Goal: Information Seeking & Learning: Find specific fact

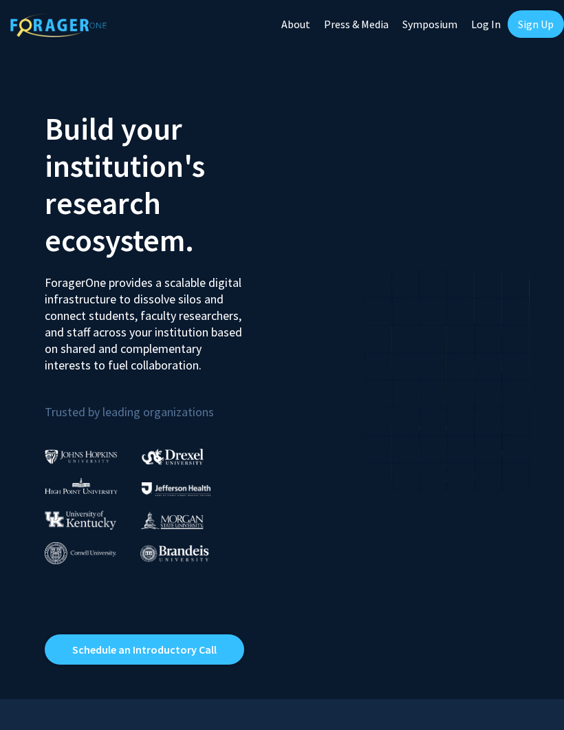
click at [477, 30] on link "Log In" at bounding box center [485, 24] width 43 height 48
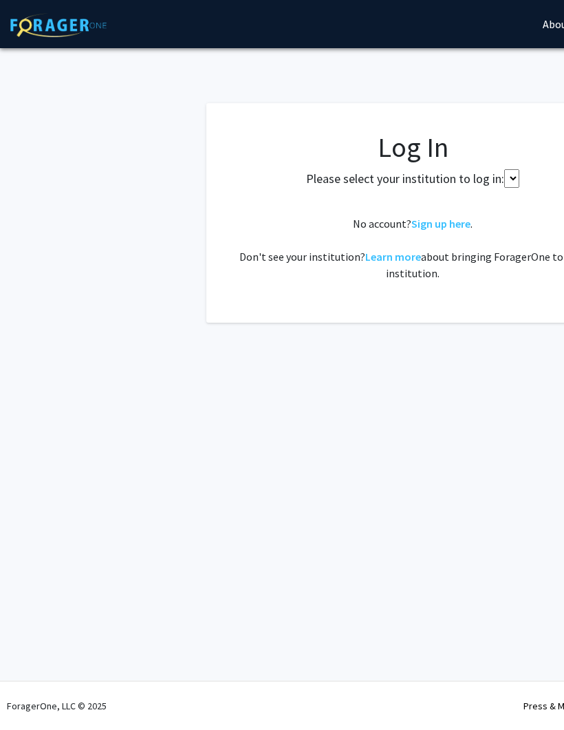
select select
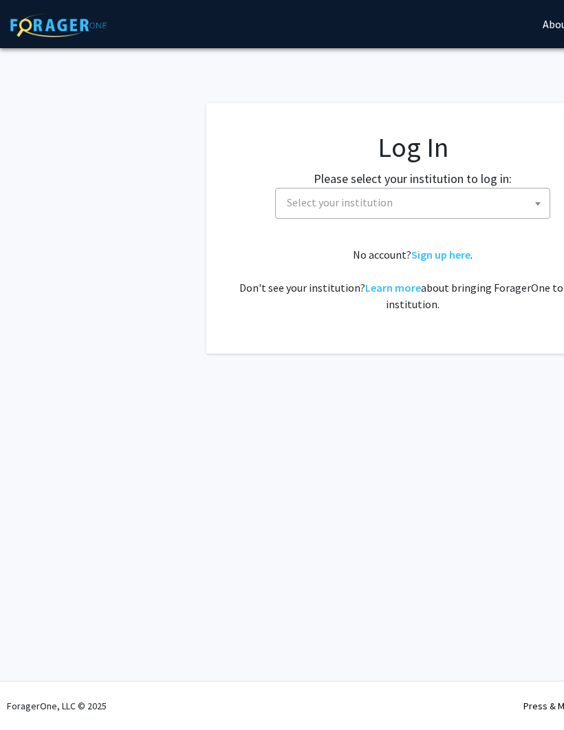
click at [444, 215] on span "Select your institution" at bounding box center [415, 202] width 268 height 28
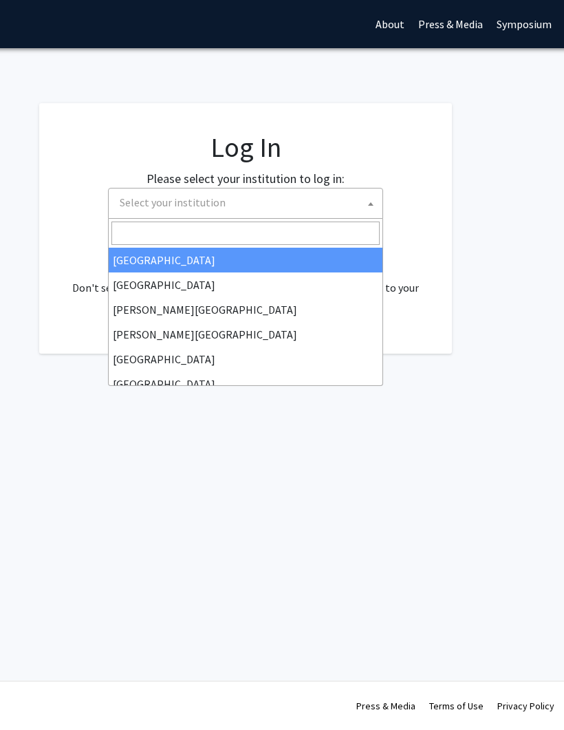
click at [291, 238] on input "Search" at bounding box center [245, 233] width 268 height 23
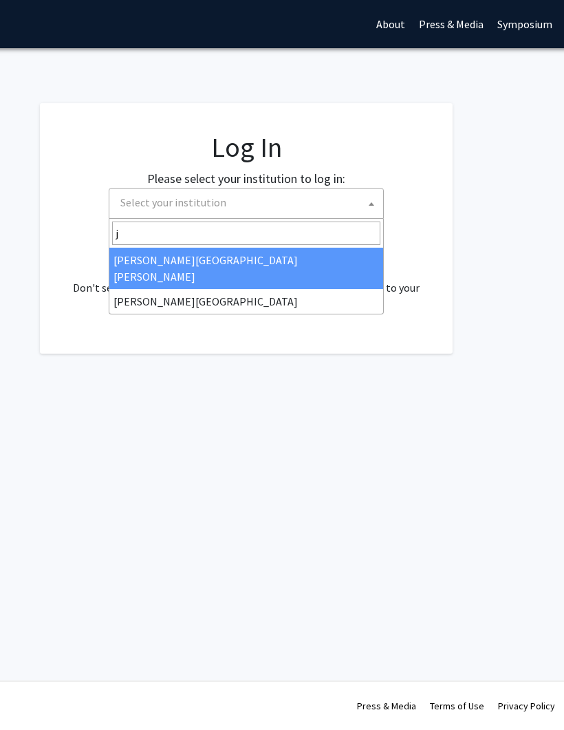
type input "jo"
select select "1"
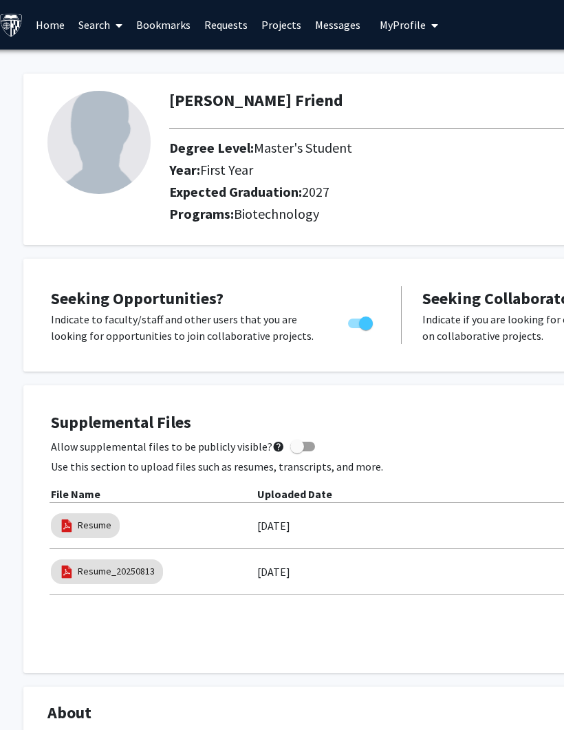
scroll to position [0, 12]
click at [224, 25] on link "Requests" at bounding box center [225, 25] width 57 height 48
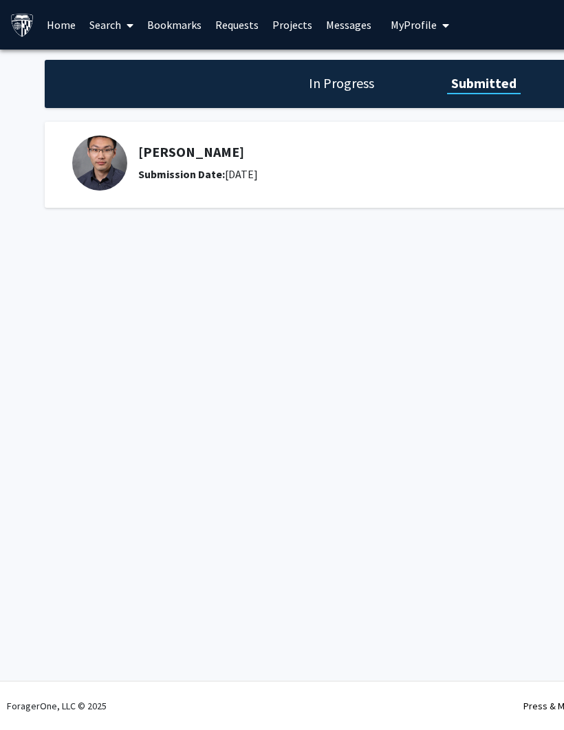
click at [107, 160] on img at bounding box center [99, 163] width 55 height 55
click at [188, 148] on h5 "[PERSON_NAME]" at bounding box center [350, 152] width 425 height 17
click at [173, 167] on b "Submission Date:" at bounding box center [181, 174] width 87 height 14
click at [308, 162] on div "[PERSON_NAME] Submission Date: [DATE]" at bounding box center [350, 163] width 425 height 39
click at [314, 166] on div "Submission Date: [DATE]" at bounding box center [350, 174] width 425 height 17
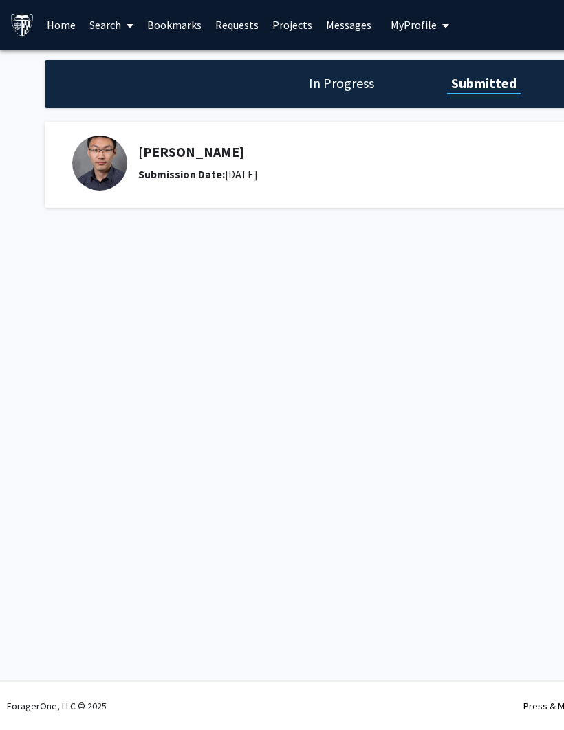
click at [324, 159] on div "[PERSON_NAME] Submission Date: [DATE]" at bounding box center [350, 163] width 425 height 39
click at [151, 158] on h5 "[PERSON_NAME]" at bounding box center [350, 152] width 425 height 17
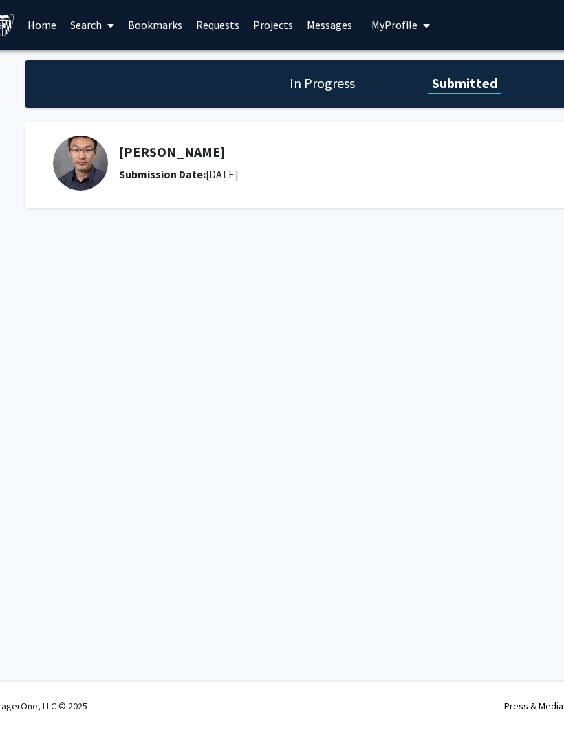
scroll to position [0, 19]
click at [92, 22] on link "Search" at bounding box center [93, 25] width 58 height 48
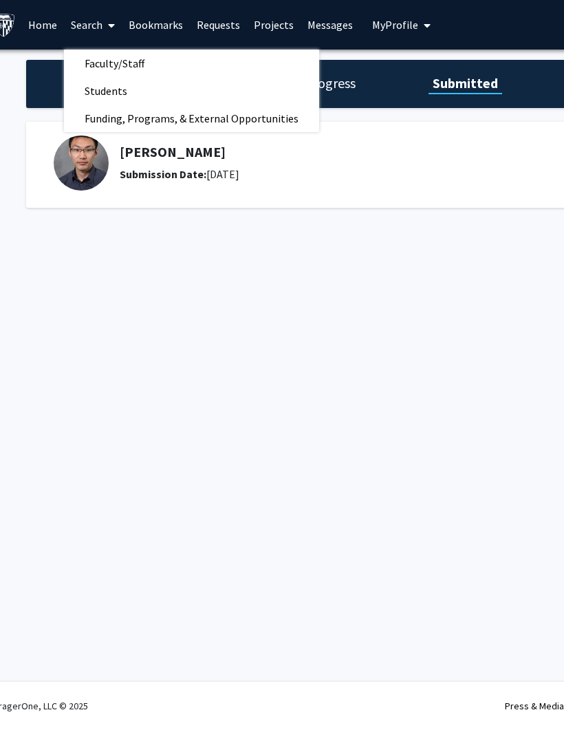
click at [206, 70] on link "Faculty/Staff" at bounding box center [191, 63] width 255 height 21
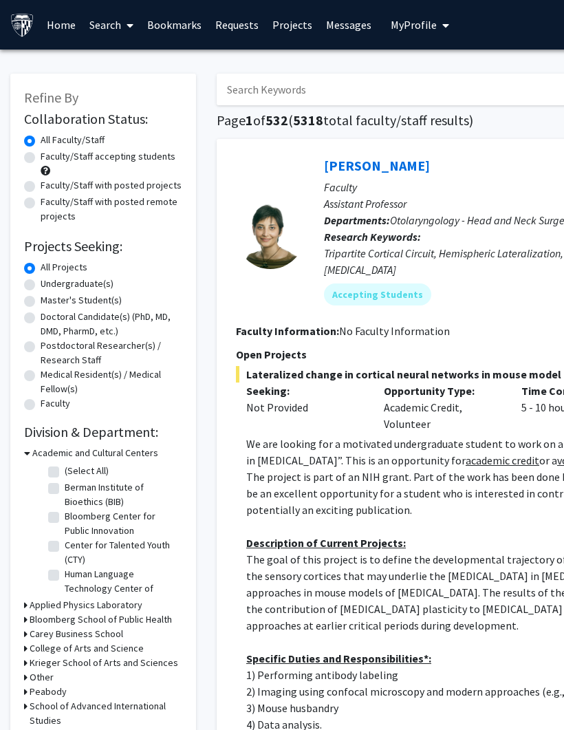
click at [411, 94] on input "Search Keywords" at bounding box center [487, 90] width 540 height 32
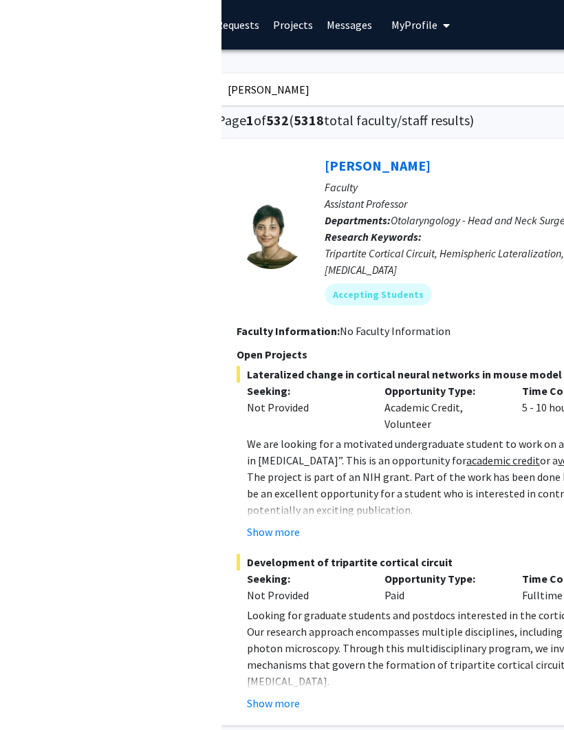
scroll to position [0, 261]
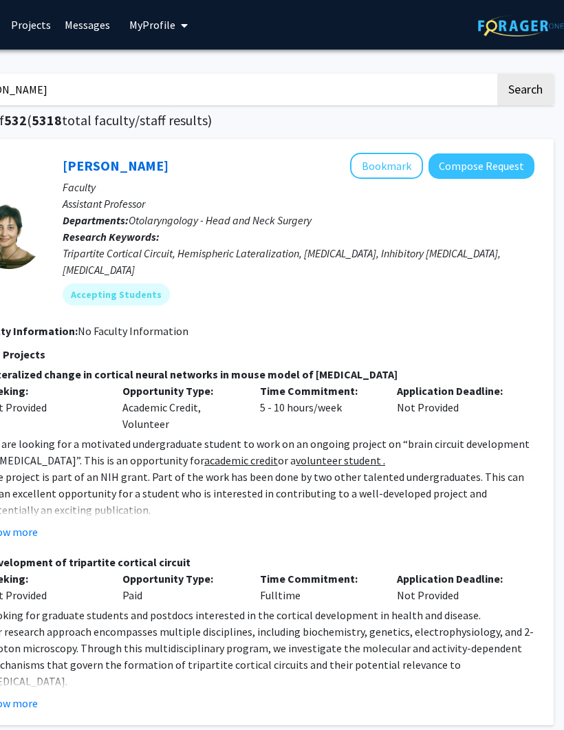
type input "[PERSON_NAME]"
click at [525, 88] on button "Search" at bounding box center [525, 90] width 56 height 32
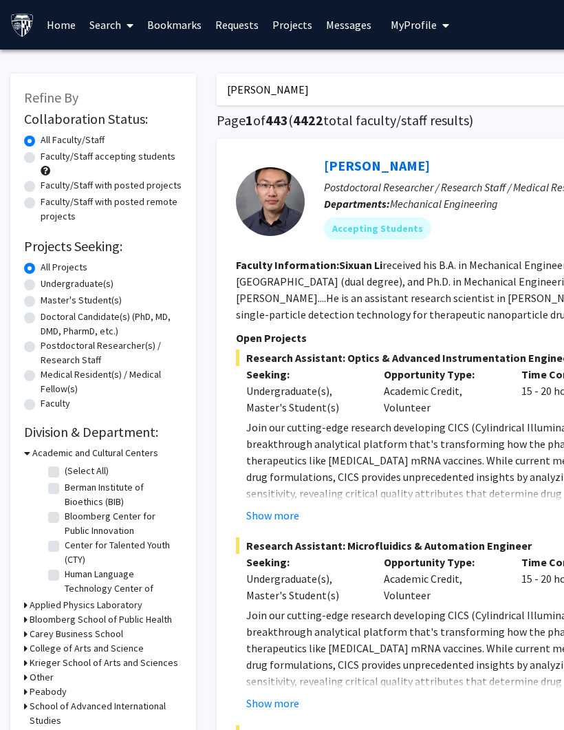
click at [354, 165] on link "[PERSON_NAME]" at bounding box center [377, 165] width 106 height 17
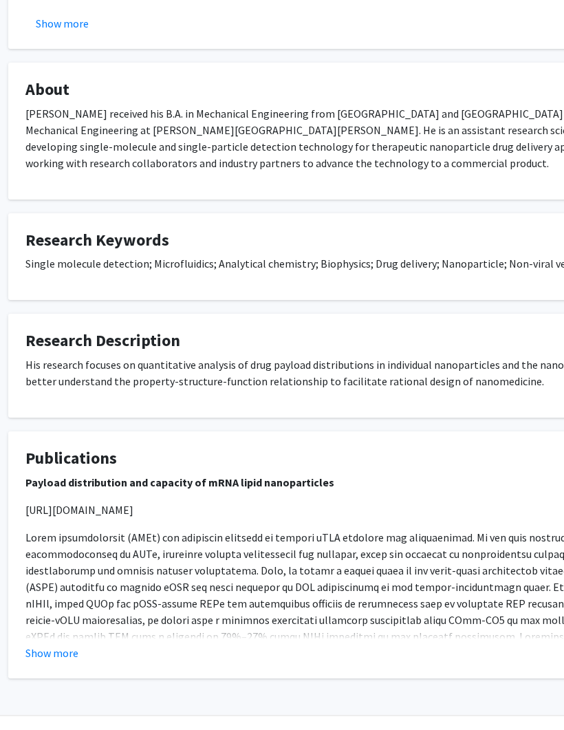
scroll to position [750, 36]
